Goal: Information Seeking & Learning: Learn about a topic

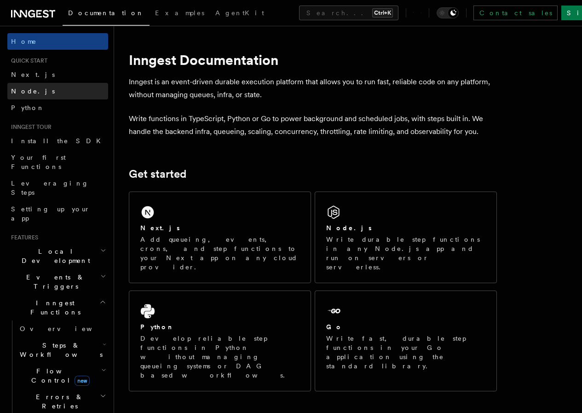
click at [23, 88] on span "Node.js" at bounding box center [33, 90] width 44 height 7
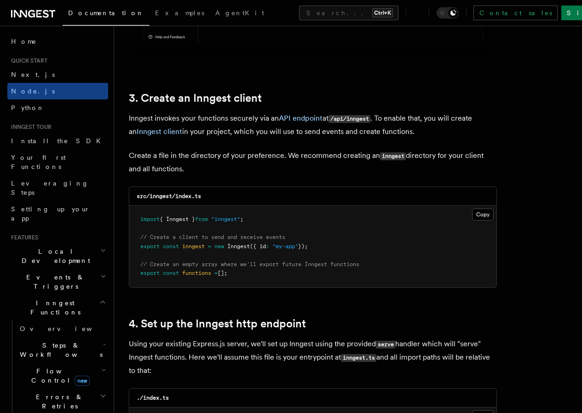
scroll to position [1105, 0]
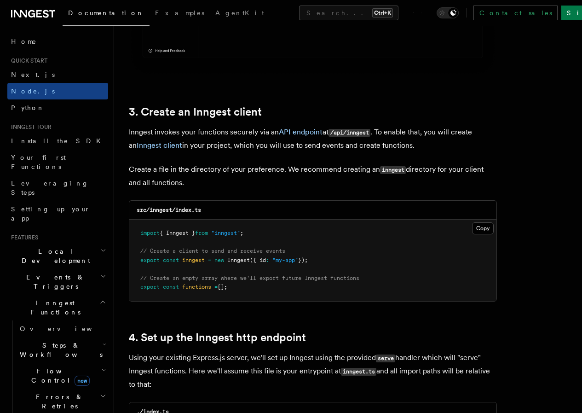
click at [0, 0] on span "Node.js Quick Start" at bounding box center [0, 0] width 0 height 0
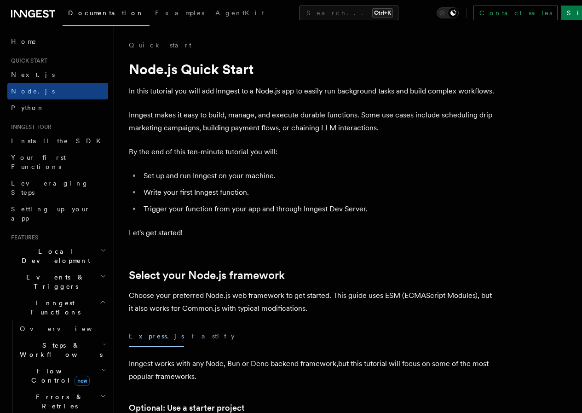
click at [0, 0] on span "Next Steps" at bounding box center [0, 0] width 0 height 0
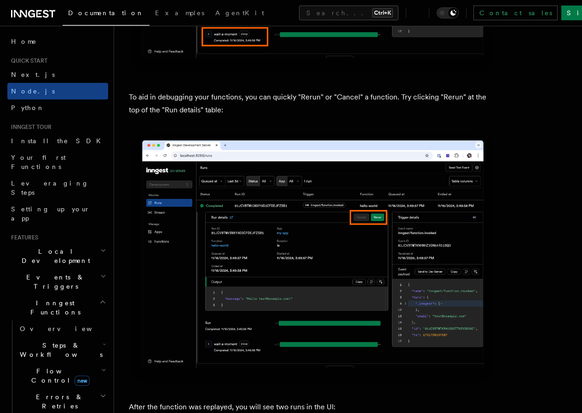
scroll to position [3695, 0]
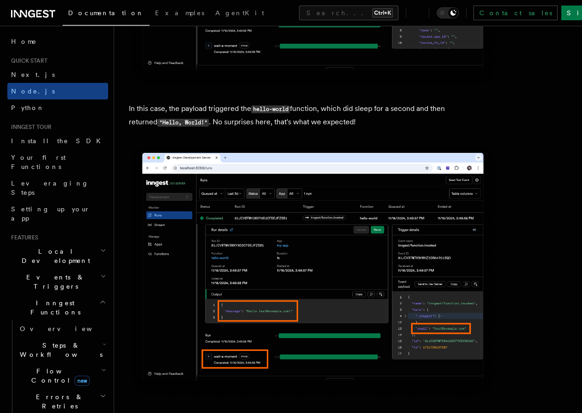
click at [29, 12] on icon at bounding box center [31, 13] width 7 height 7
